Goal: Task Accomplishment & Management: Use online tool/utility

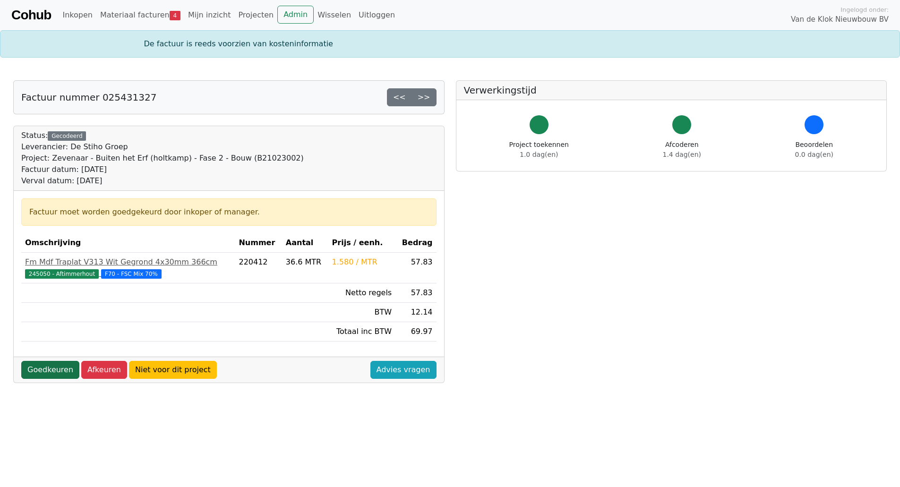
click at [44, 367] on link "Goedkeuren" at bounding box center [50, 370] width 58 height 18
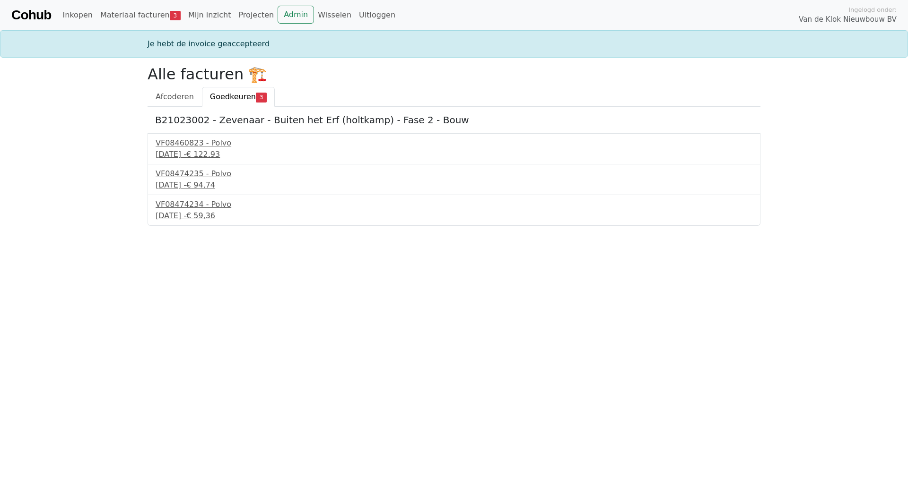
click at [230, 95] on span "Goedkeuren" at bounding box center [233, 96] width 46 height 9
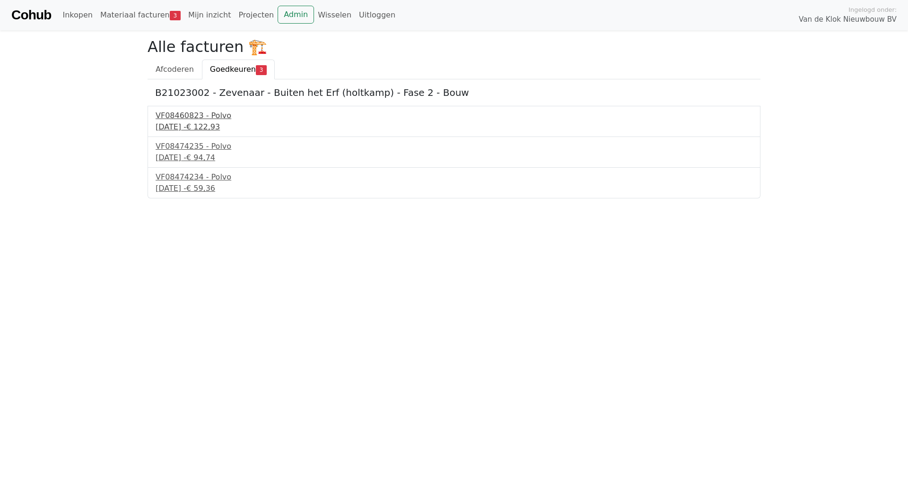
click at [185, 118] on div "VF08460823 - Polvo" at bounding box center [454, 115] width 597 height 11
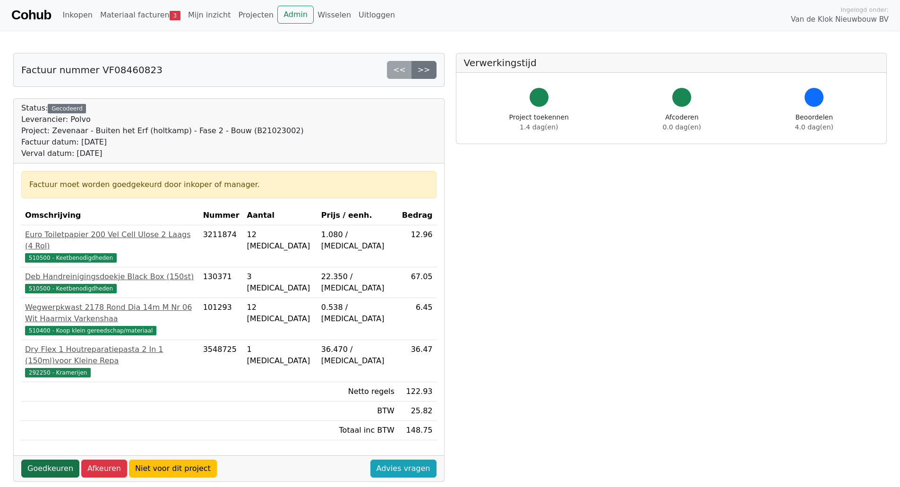
click at [36, 460] on link "Goedkeuren" at bounding box center [50, 469] width 58 height 18
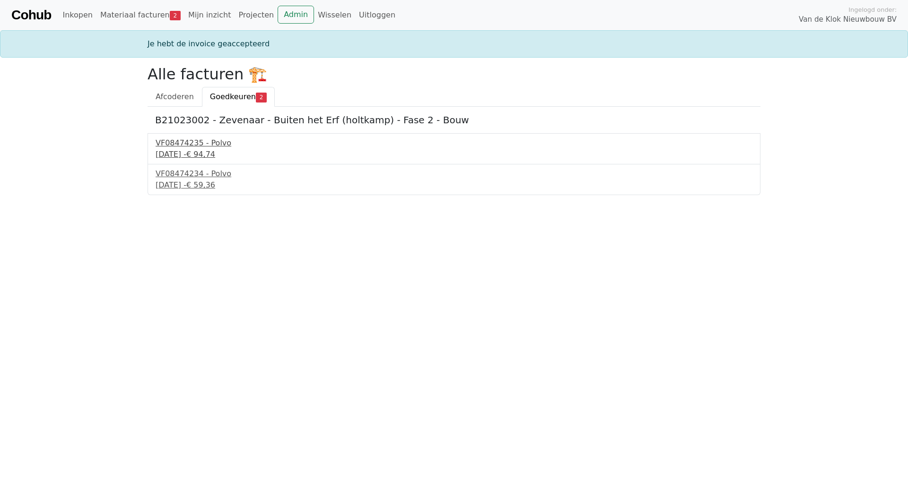
click at [182, 139] on div "VF08474235 - Polvo" at bounding box center [454, 143] width 597 height 11
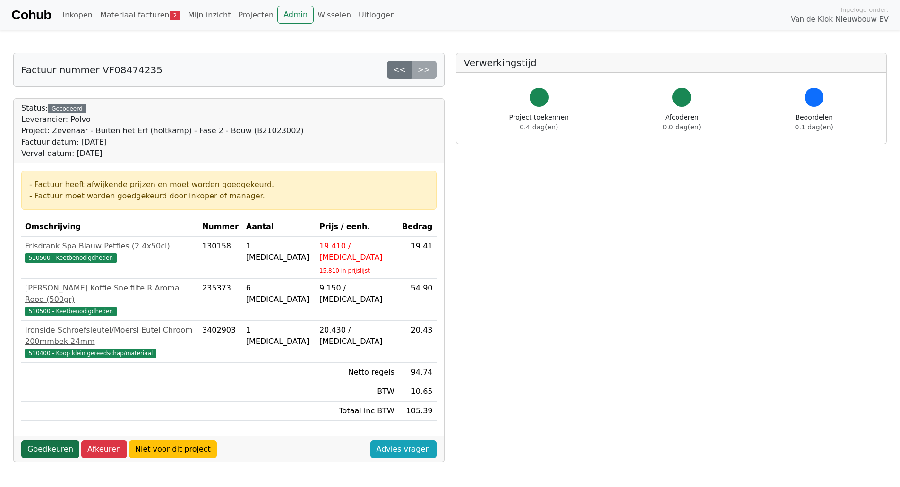
click at [41, 441] on link "Goedkeuren" at bounding box center [50, 450] width 58 height 18
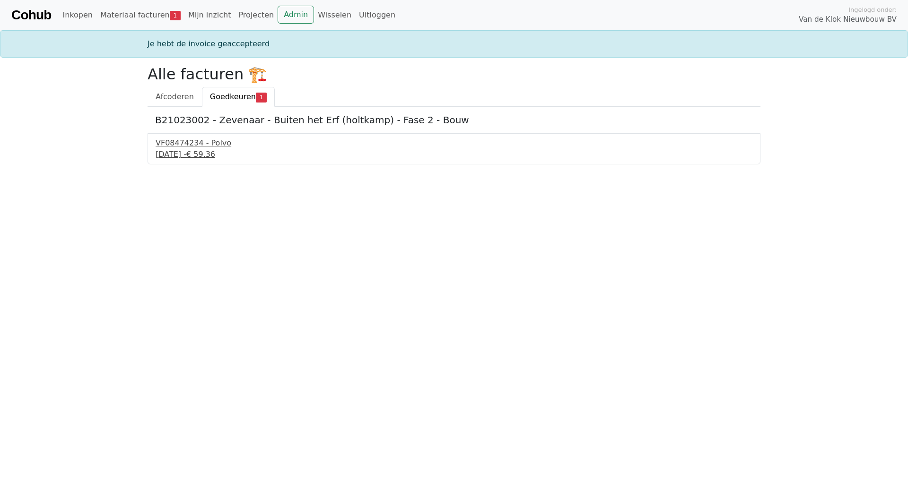
click at [184, 143] on div "VF08474234 - Polvo" at bounding box center [454, 143] width 597 height 11
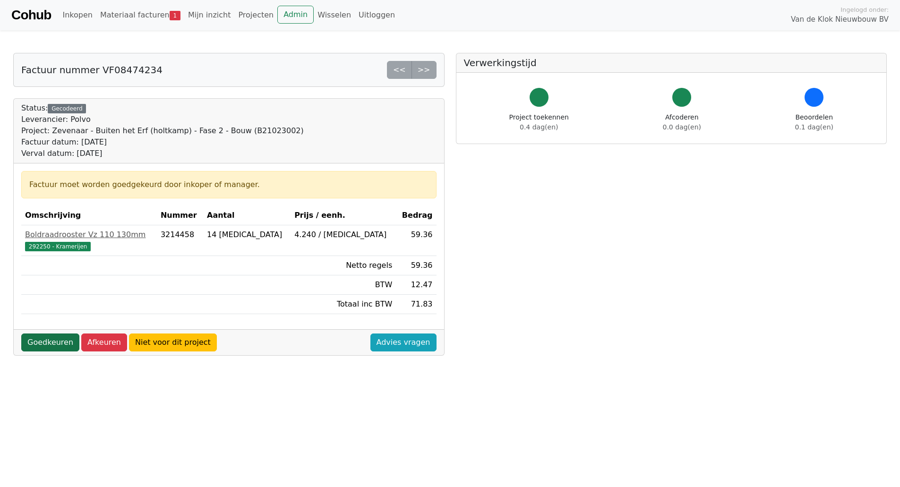
click at [48, 341] on link "Goedkeuren" at bounding box center [50, 343] width 58 height 18
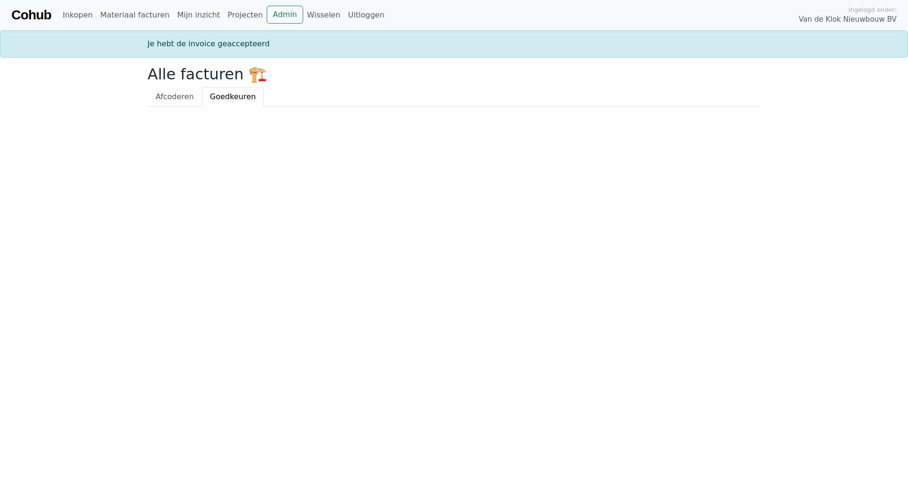
click at [231, 96] on span "Goedkeuren" at bounding box center [233, 96] width 46 height 9
